Goal: Task Accomplishment & Management: Use online tool/utility

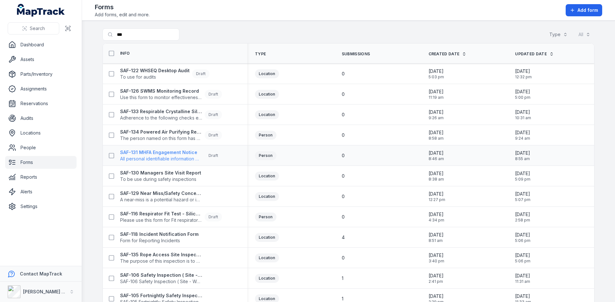
click at [152, 157] on span "All personal identifiable information must be anonymised. This form is for inte…" at bounding box center [161, 159] width 82 height 6
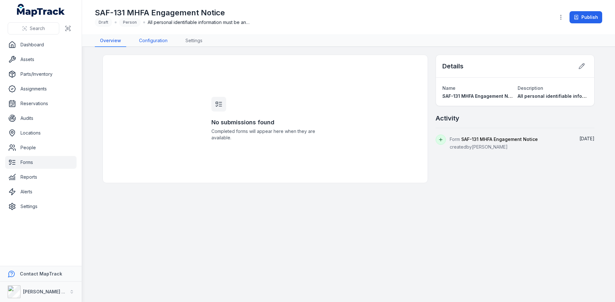
click at [156, 40] on link "Configuration" at bounding box center [153, 41] width 39 height 12
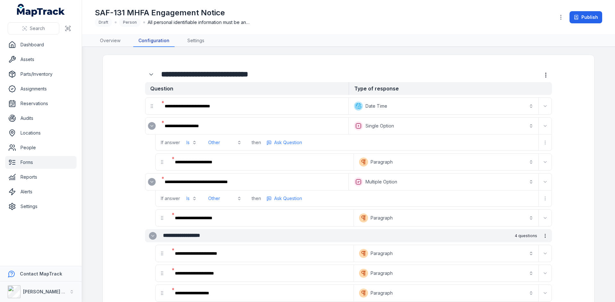
scroll to position [74, 0]
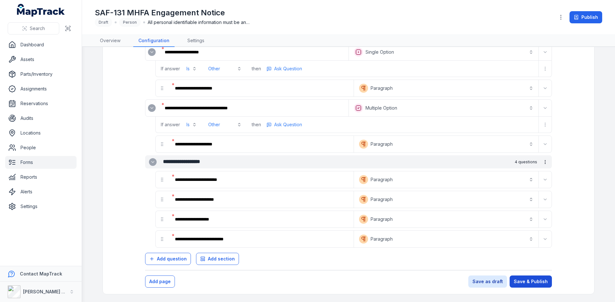
click at [528, 285] on button "Save & Publish" at bounding box center [530, 282] width 42 height 12
